Goal: Navigation & Orientation: Find specific page/section

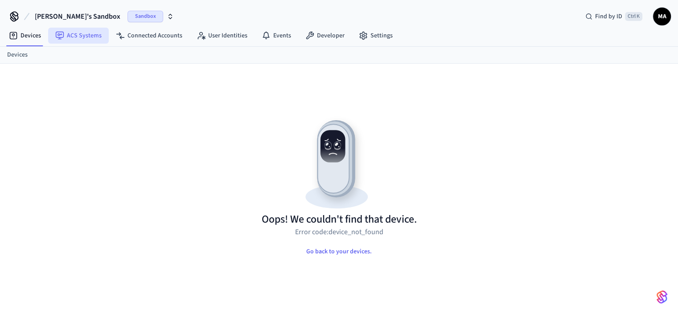
click at [86, 36] on link "ACS Systems" at bounding box center [78, 36] width 61 height 16
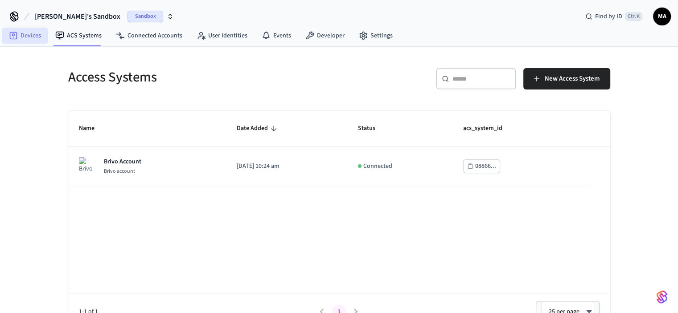
click at [34, 33] on link "Devices" at bounding box center [25, 36] width 46 height 16
